Goal: Task Accomplishment & Management: Manage account settings

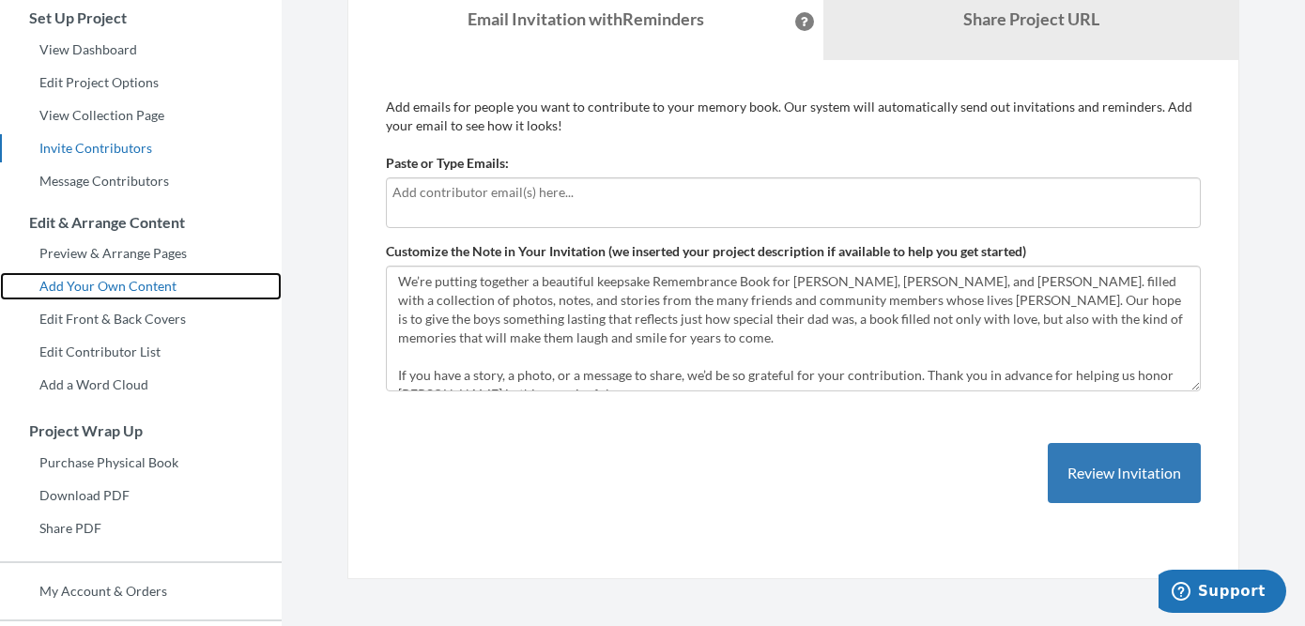
click at [147, 284] on link "Add Your Own Content" at bounding box center [141, 286] width 282 height 28
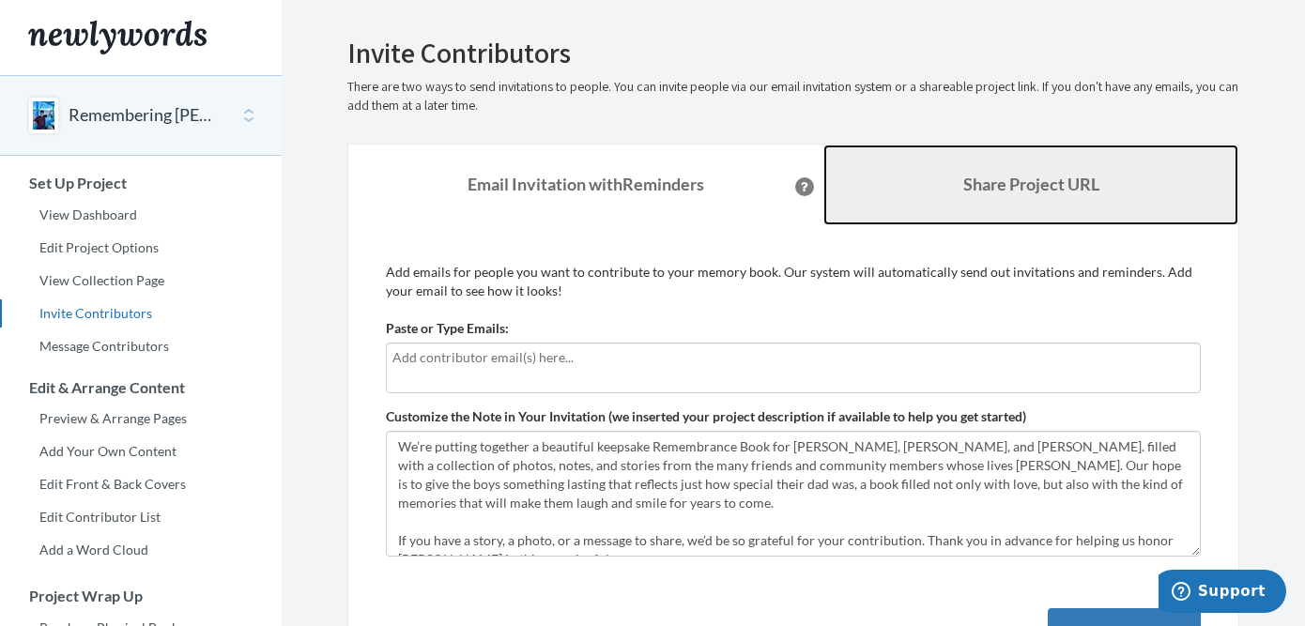
click at [923, 195] on link "Share Project URL" at bounding box center [1031, 185] width 415 height 81
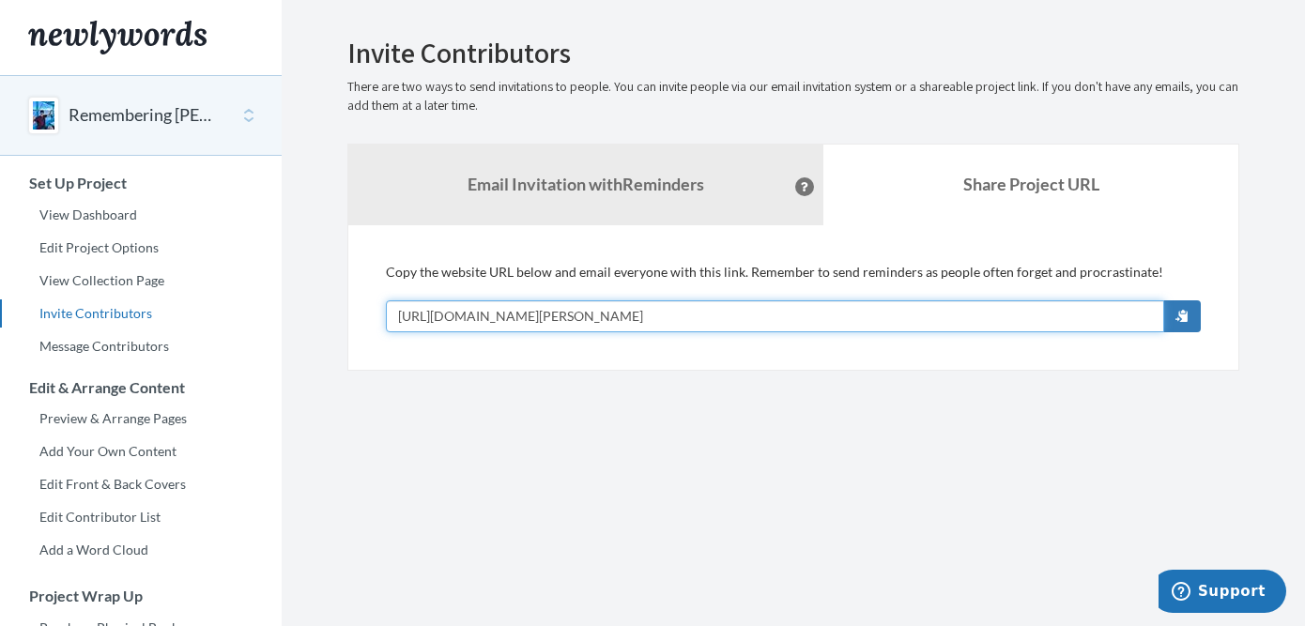
drag, startPoint x: 738, startPoint y: 318, endPoint x: 355, endPoint y: 313, distance: 383.2
click at [355, 312] on div "Add emails for people you want to contribute to your memory book. Our system wi…" at bounding box center [793, 298] width 892 height 146
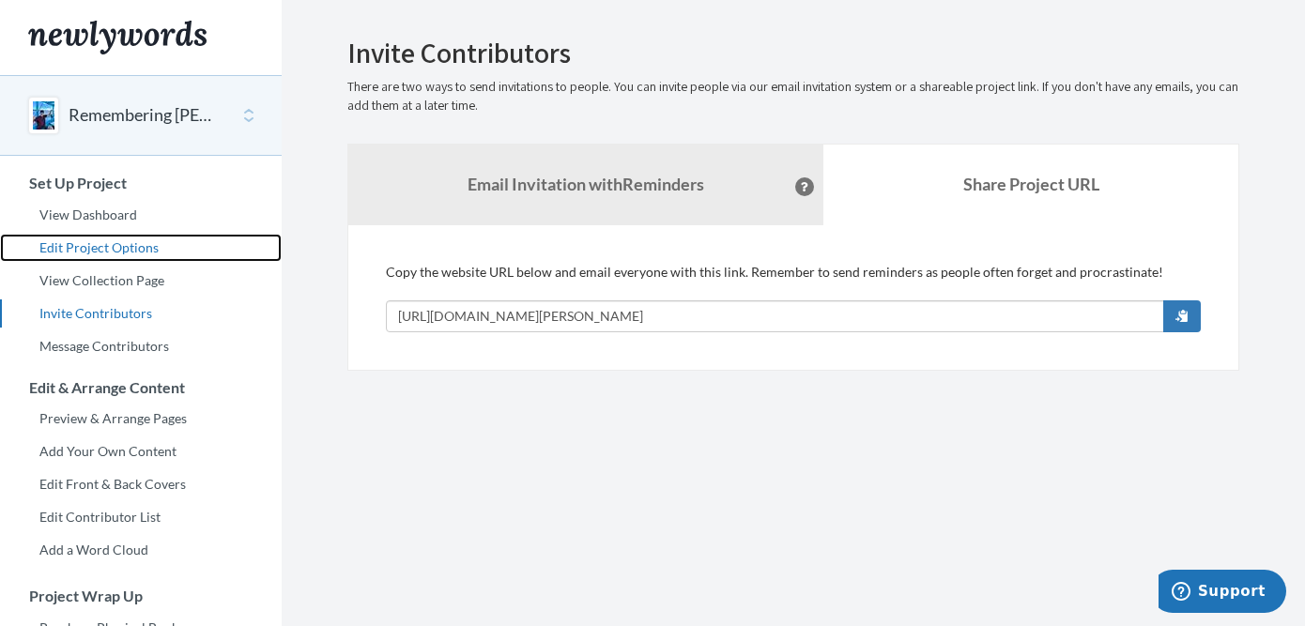
click at [103, 249] on link "Edit Project Options" at bounding box center [141, 248] width 282 height 28
